Goal: Navigation & Orientation: Find specific page/section

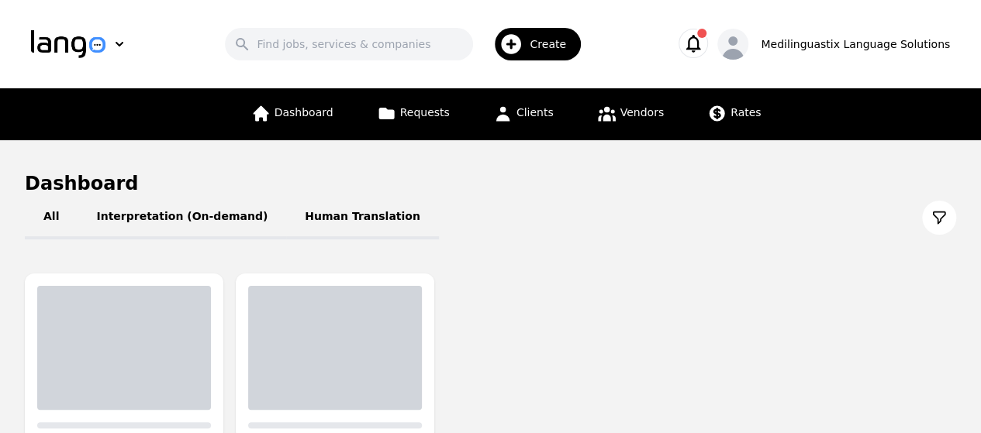
click at [701, 43] on icon "button" at bounding box center [693, 44] width 15 height 18
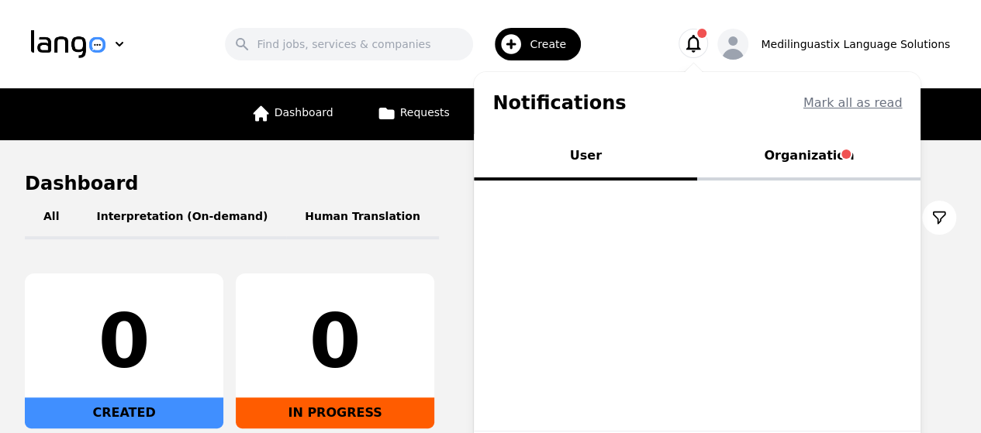
click at [825, 154] on button "Organization" at bounding box center [808, 157] width 223 height 47
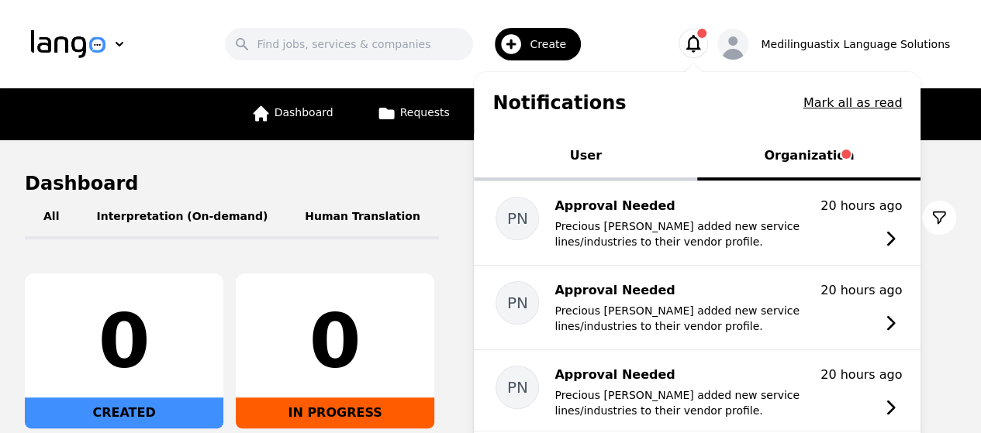
click at [163, 51] on div "Search Create" at bounding box center [404, 44] width 498 height 45
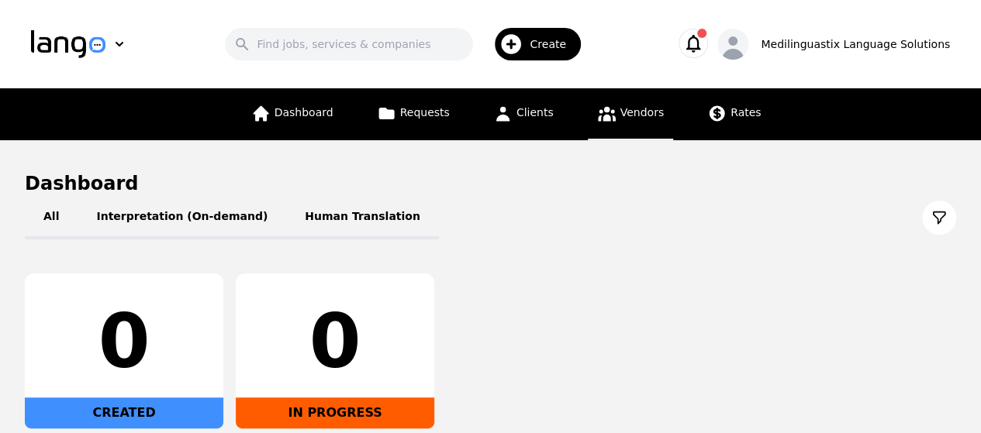
click at [637, 105] on link "Vendors" at bounding box center [630, 114] width 85 height 52
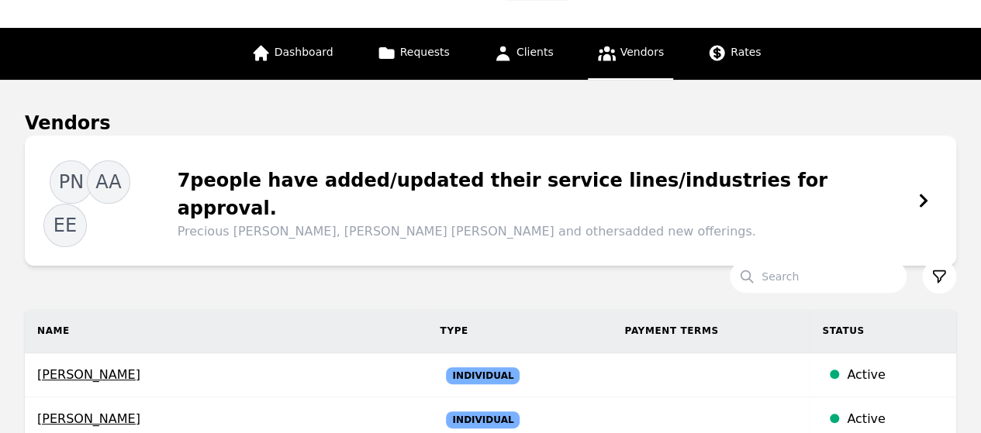
scroll to position [60, 0]
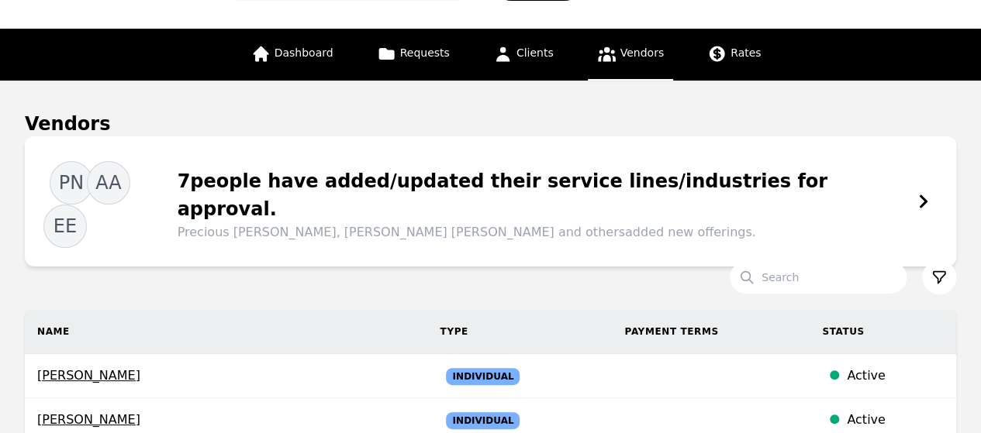
click at [919, 194] on icon at bounding box center [923, 202] width 16 height 16
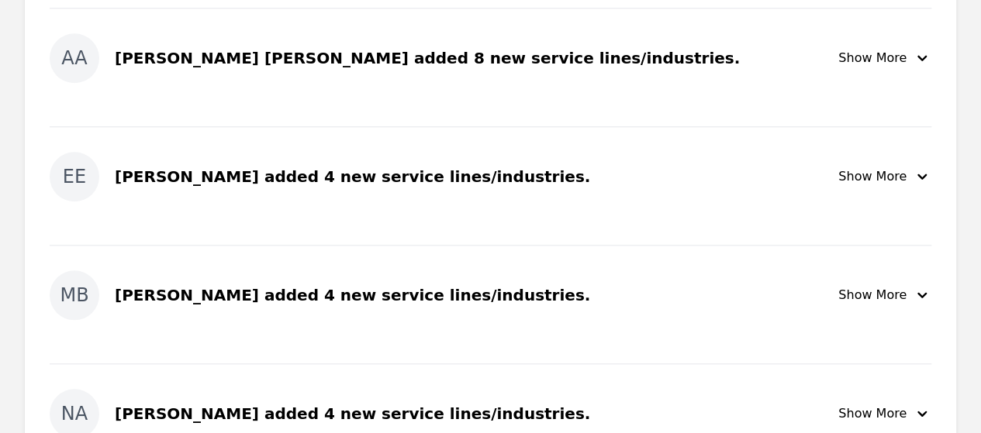
scroll to position [713, 0]
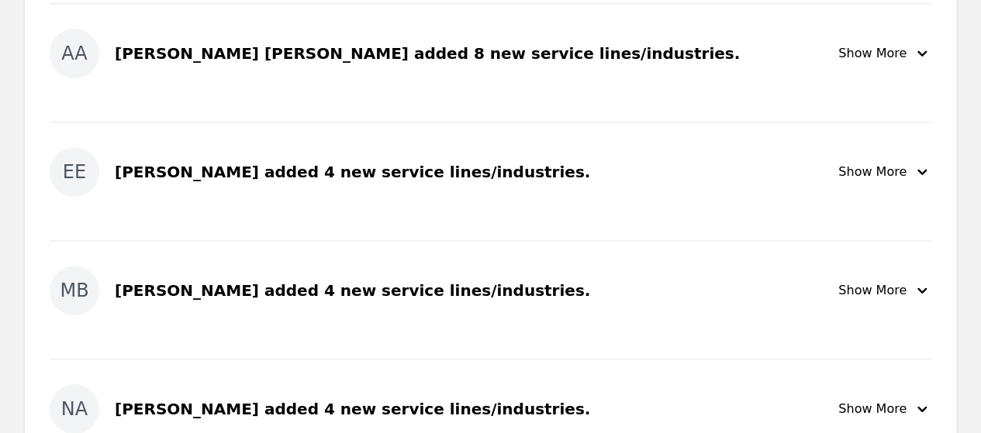
click at [920, 168] on icon "button" at bounding box center [921, 172] width 19 height 19
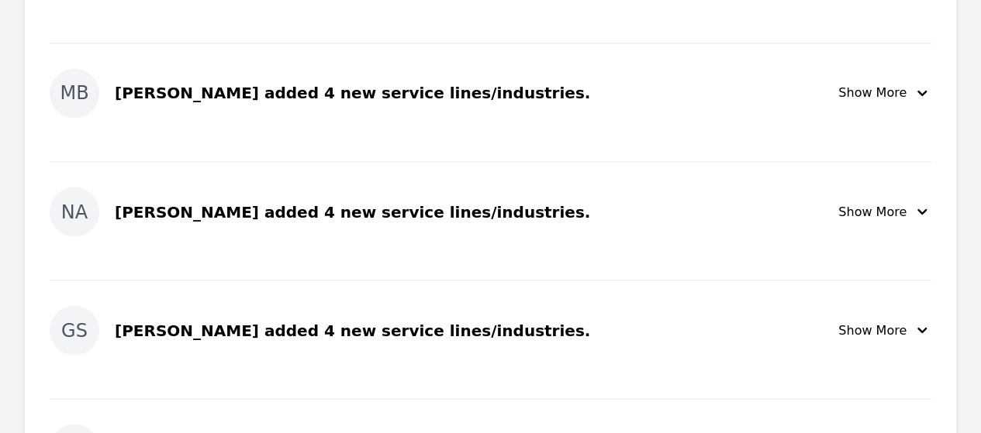
scroll to position [1291, 0]
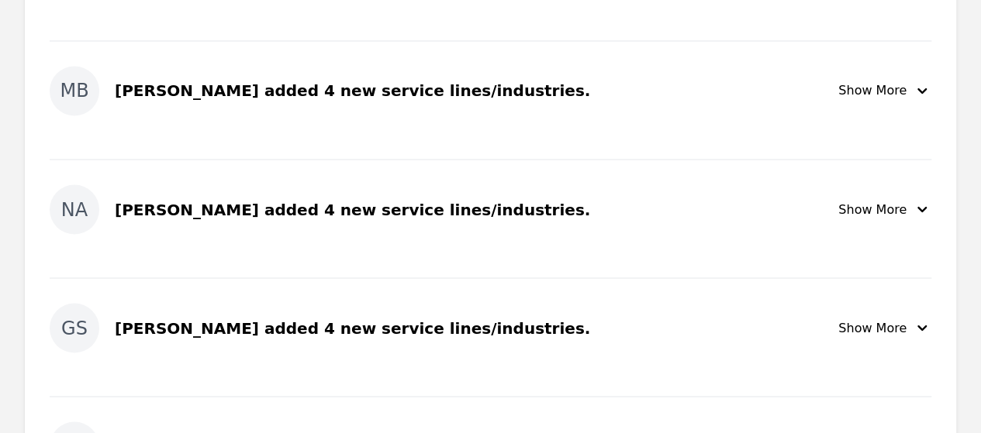
click at [918, 83] on icon "button" at bounding box center [921, 90] width 19 height 19
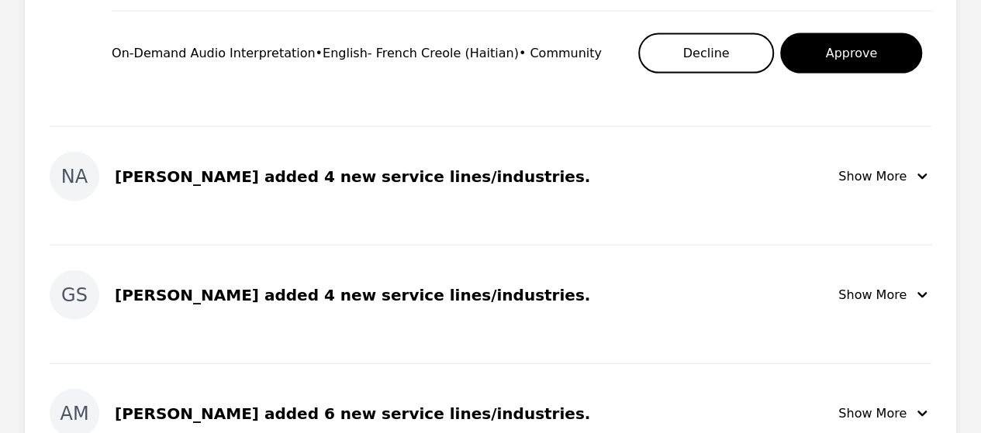
scroll to position [1710, 0]
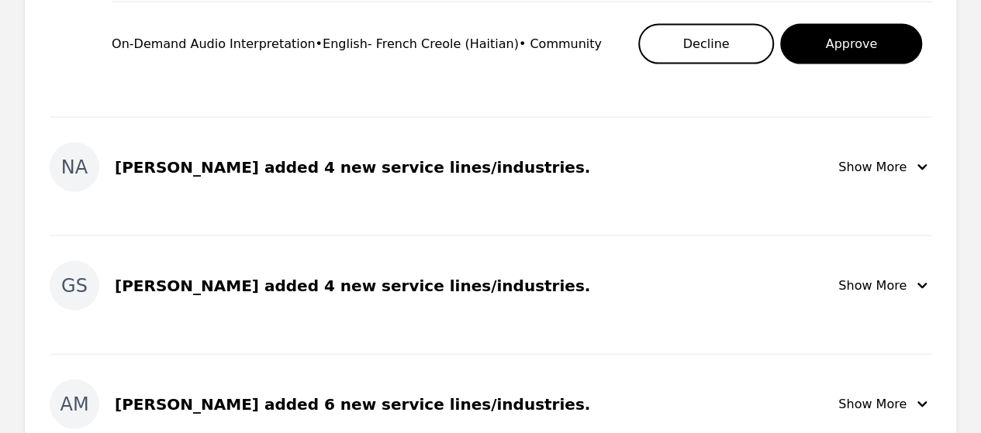
click at [920, 162] on icon "button" at bounding box center [921, 167] width 19 height 19
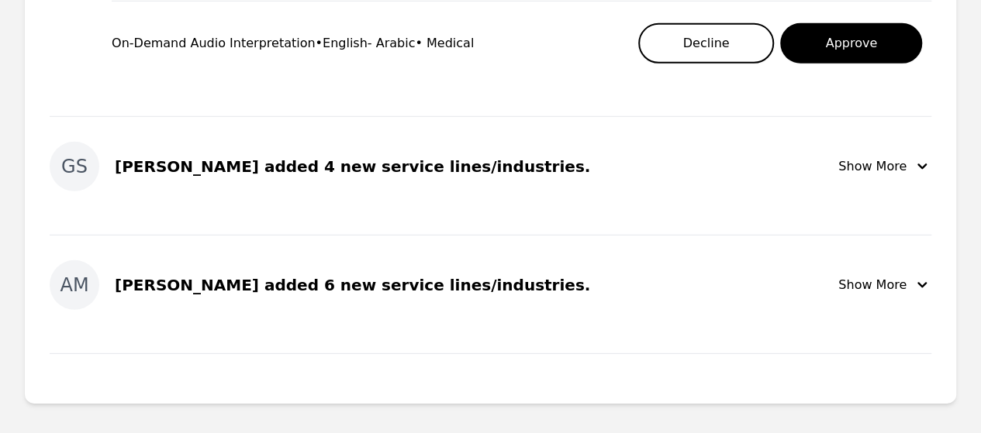
scroll to position [2217, 0]
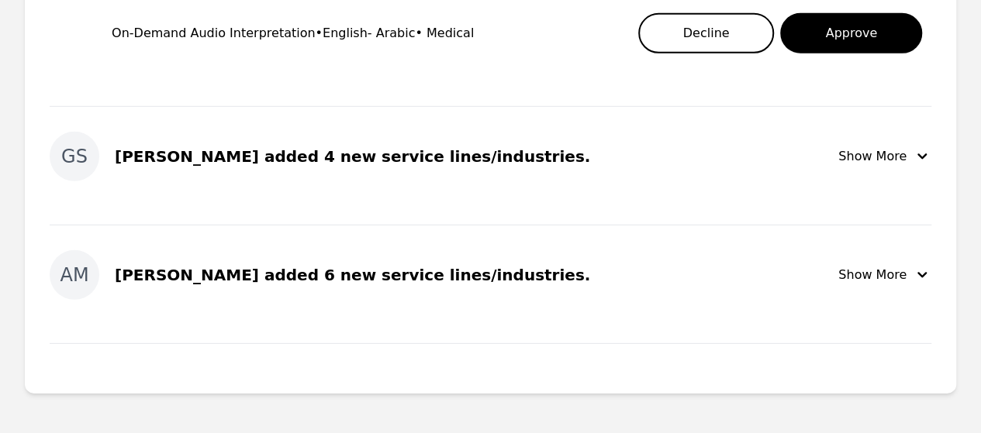
click at [919, 272] on icon "button" at bounding box center [921, 274] width 9 height 5
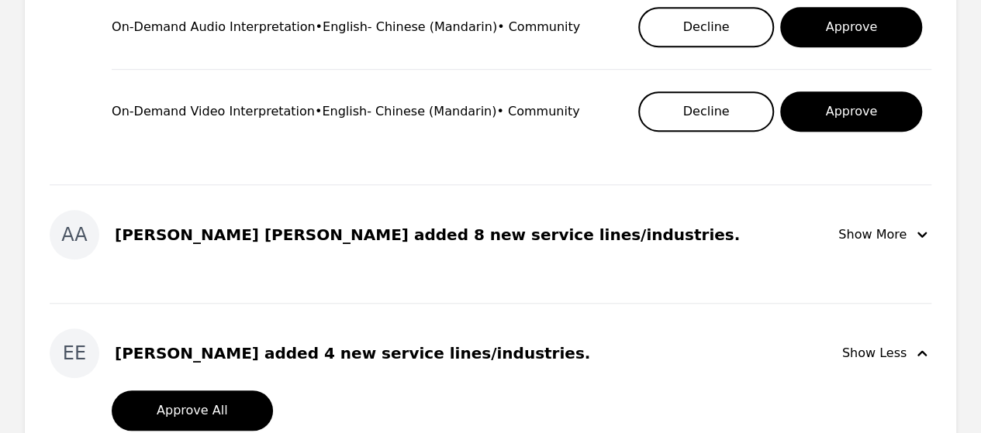
scroll to position [153, 0]
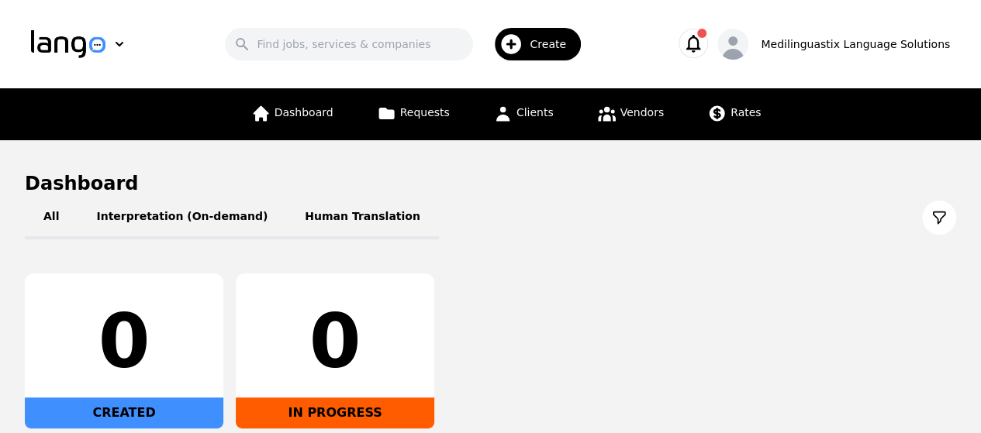
click at [704, 45] on icon "button" at bounding box center [693, 44] width 22 height 22
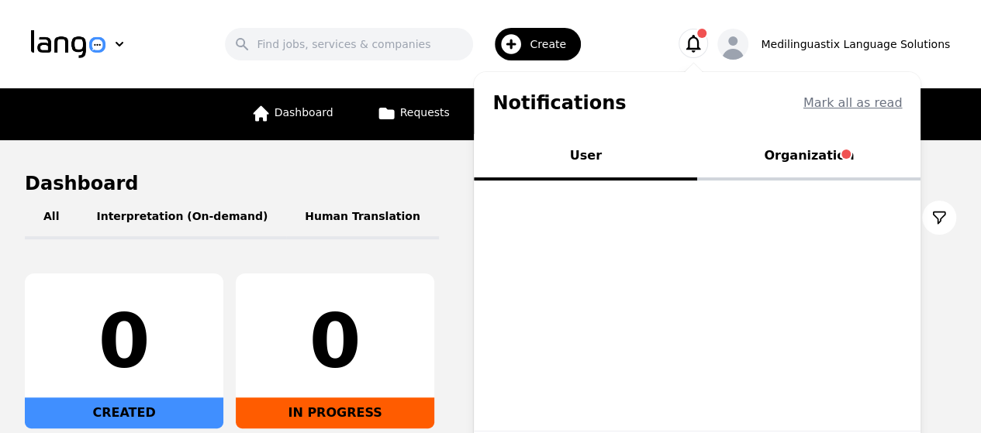
click at [812, 153] on button "Organization" at bounding box center [808, 157] width 223 height 47
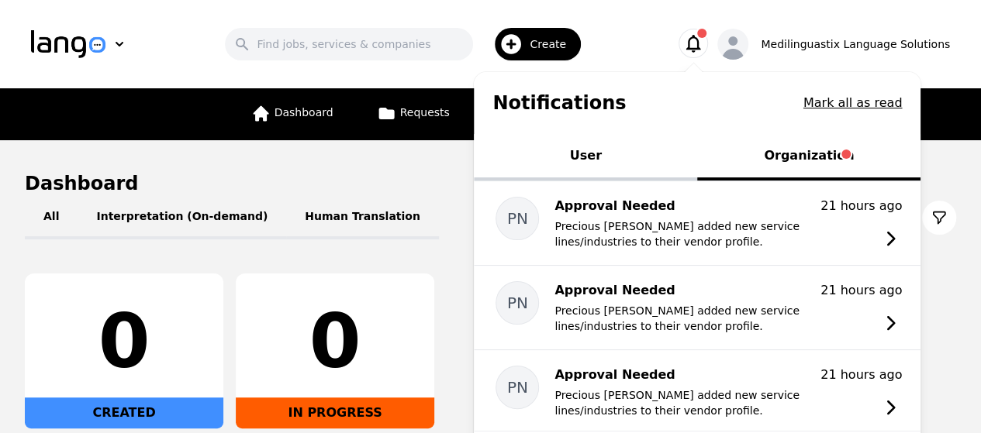
click at [436, 179] on h1 "Dashboard" at bounding box center [490, 183] width 931 height 25
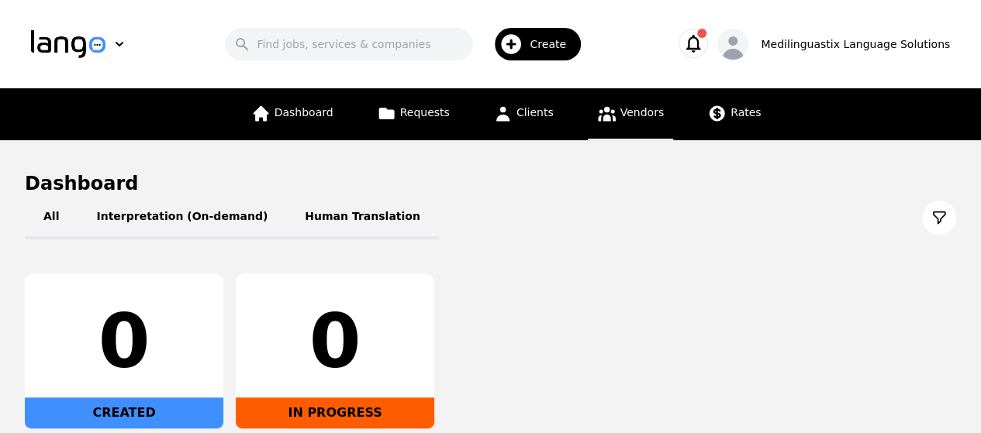
click at [623, 112] on span "Vendors" at bounding box center [641, 112] width 43 height 12
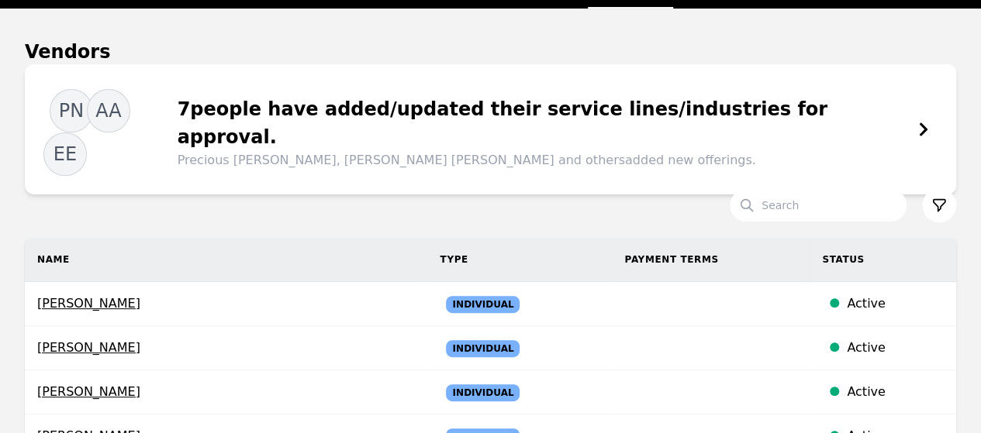
scroll to position [122, 0]
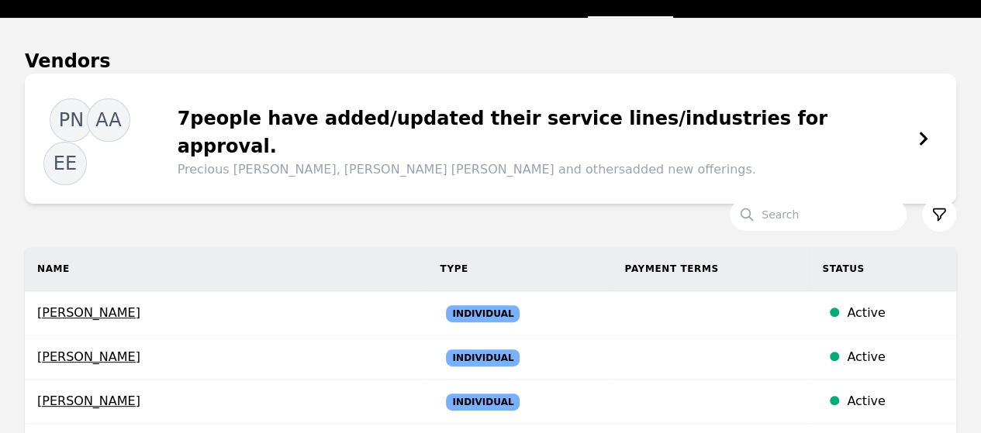
click at [922, 131] on icon at bounding box center [923, 139] width 16 height 16
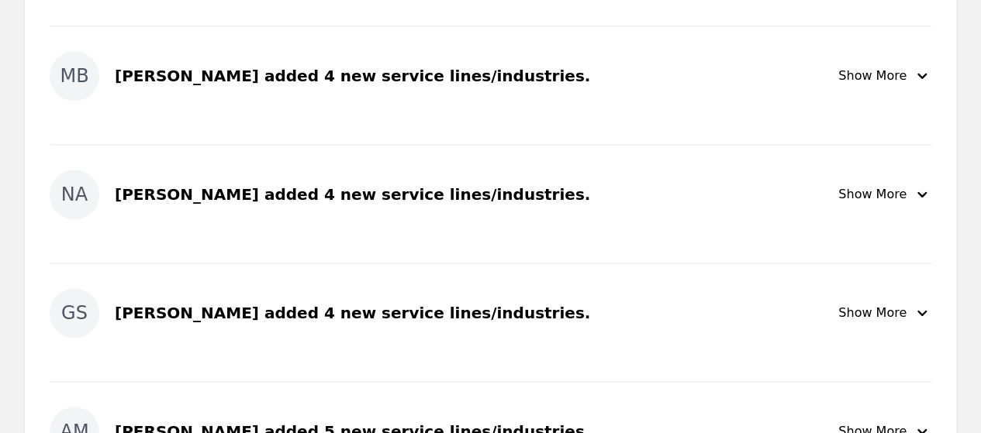
scroll to position [994, 0]
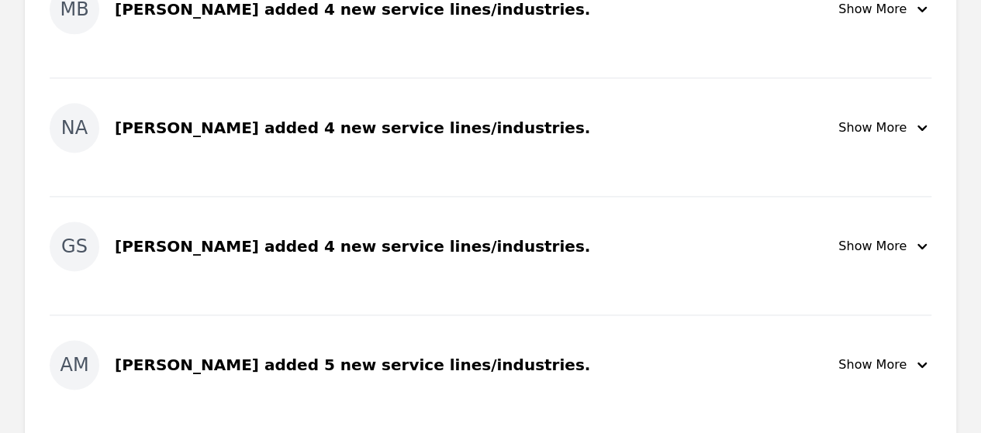
click at [907, 364] on div "Show More" at bounding box center [884, 365] width 93 height 19
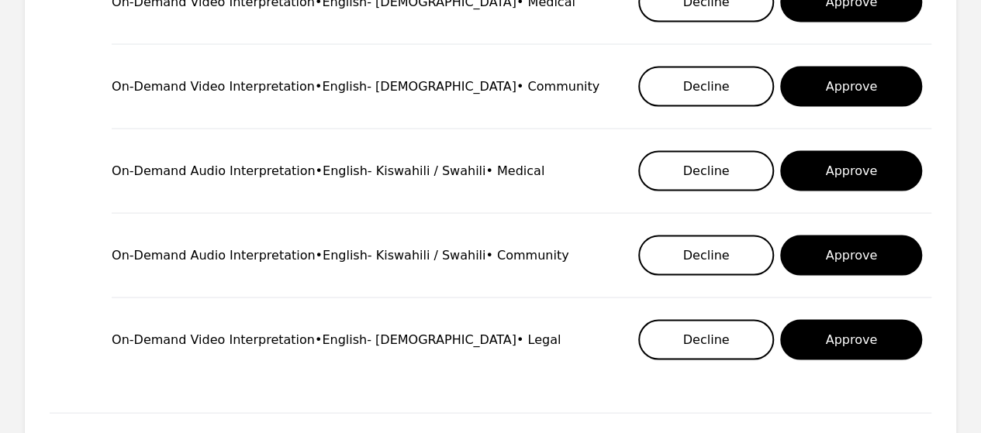
scroll to position [1492, 0]
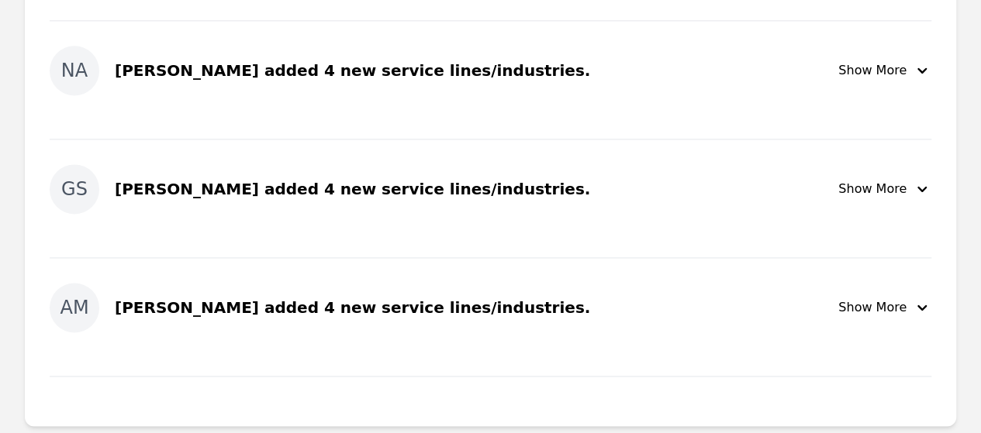
scroll to position [1062, 0]
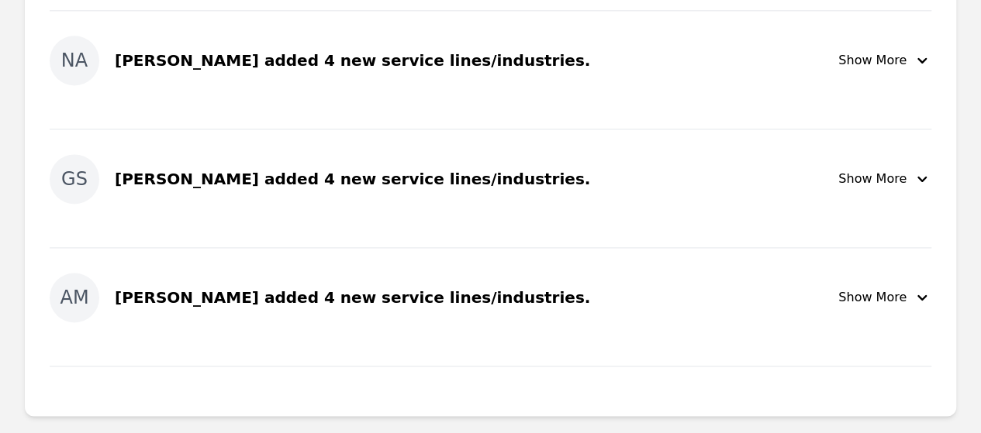
click at [894, 302] on div "Show More" at bounding box center [884, 297] width 93 height 19
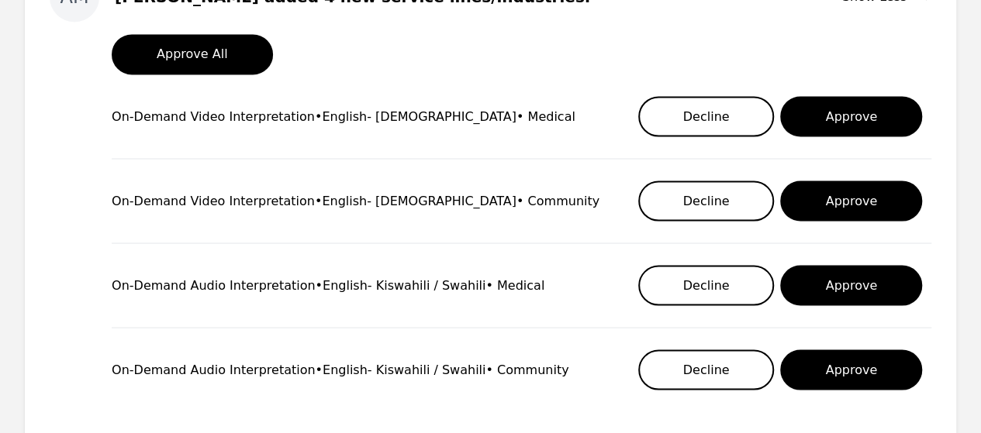
scroll to position [1350, 0]
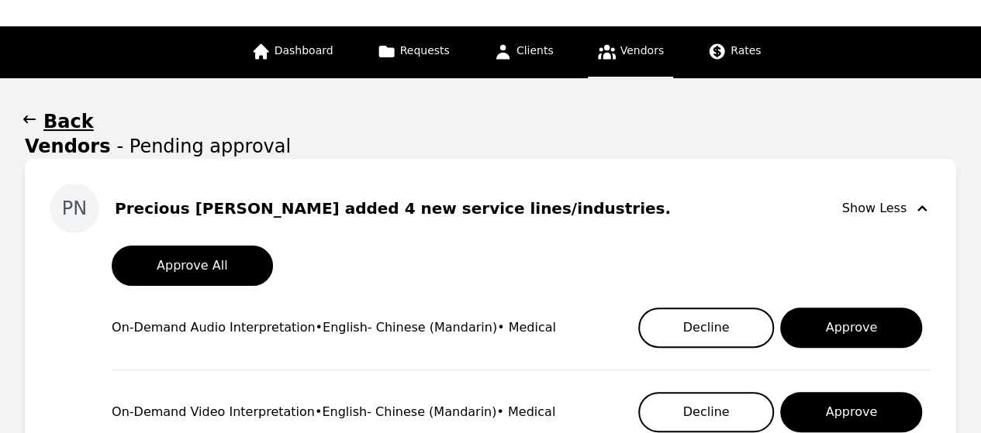
scroll to position [21, 0]
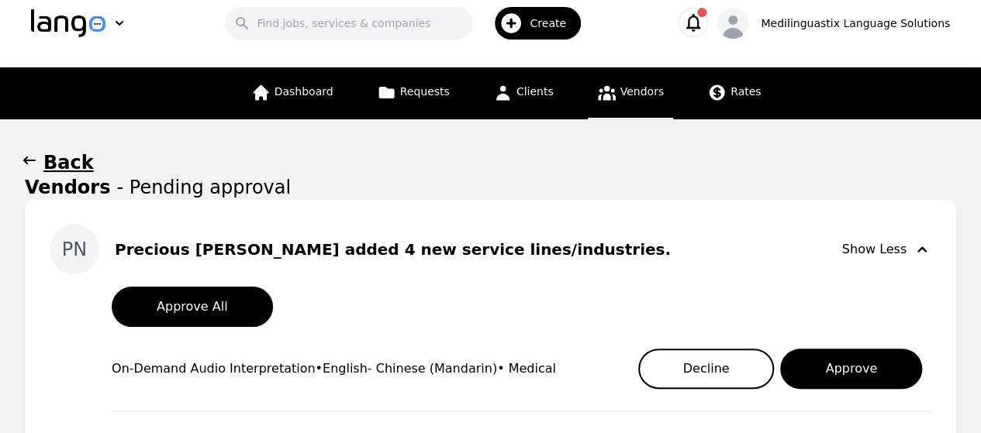
click at [896, 250] on div "Show Less" at bounding box center [886, 249] width 89 height 19
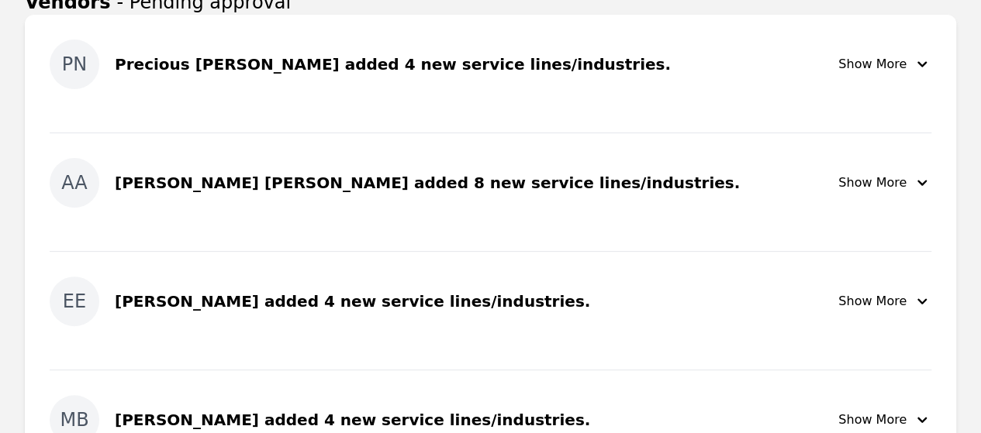
scroll to position [205, 0]
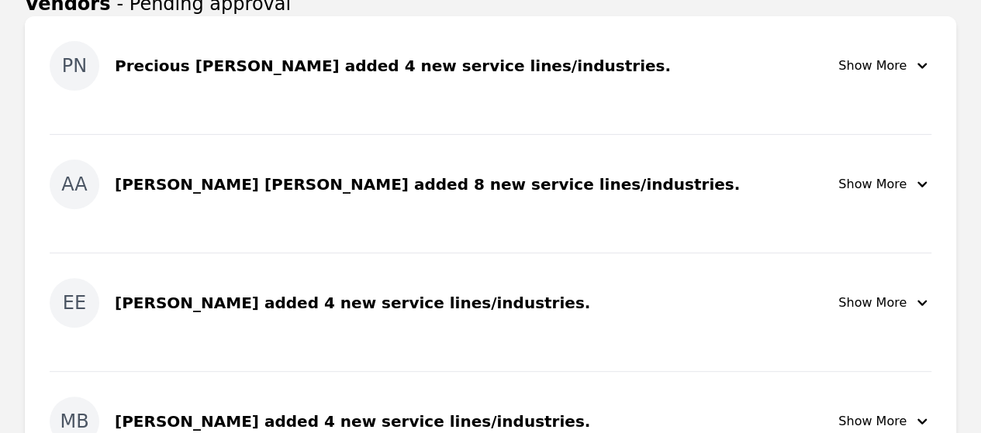
click at [924, 181] on icon "button" at bounding box center [921, 184] width 19 height 19
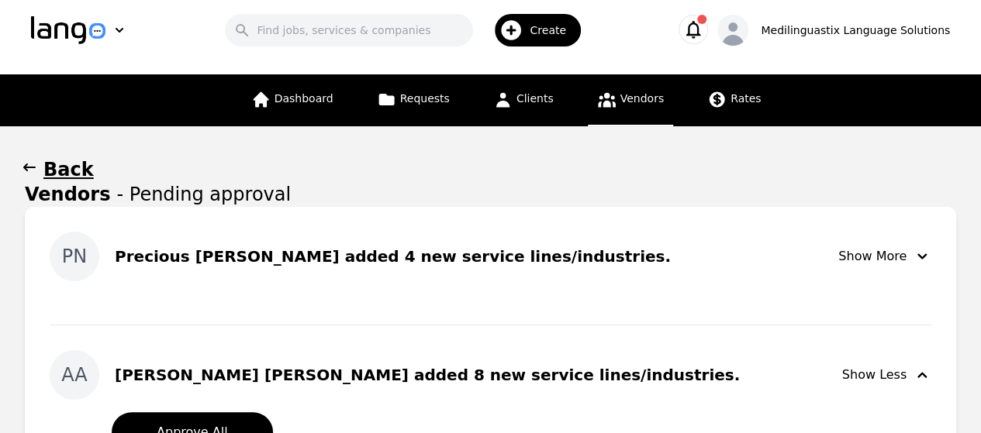
scroll to position [0, 0]
